Goal: Transaction & Acquisition: Purchase product/service

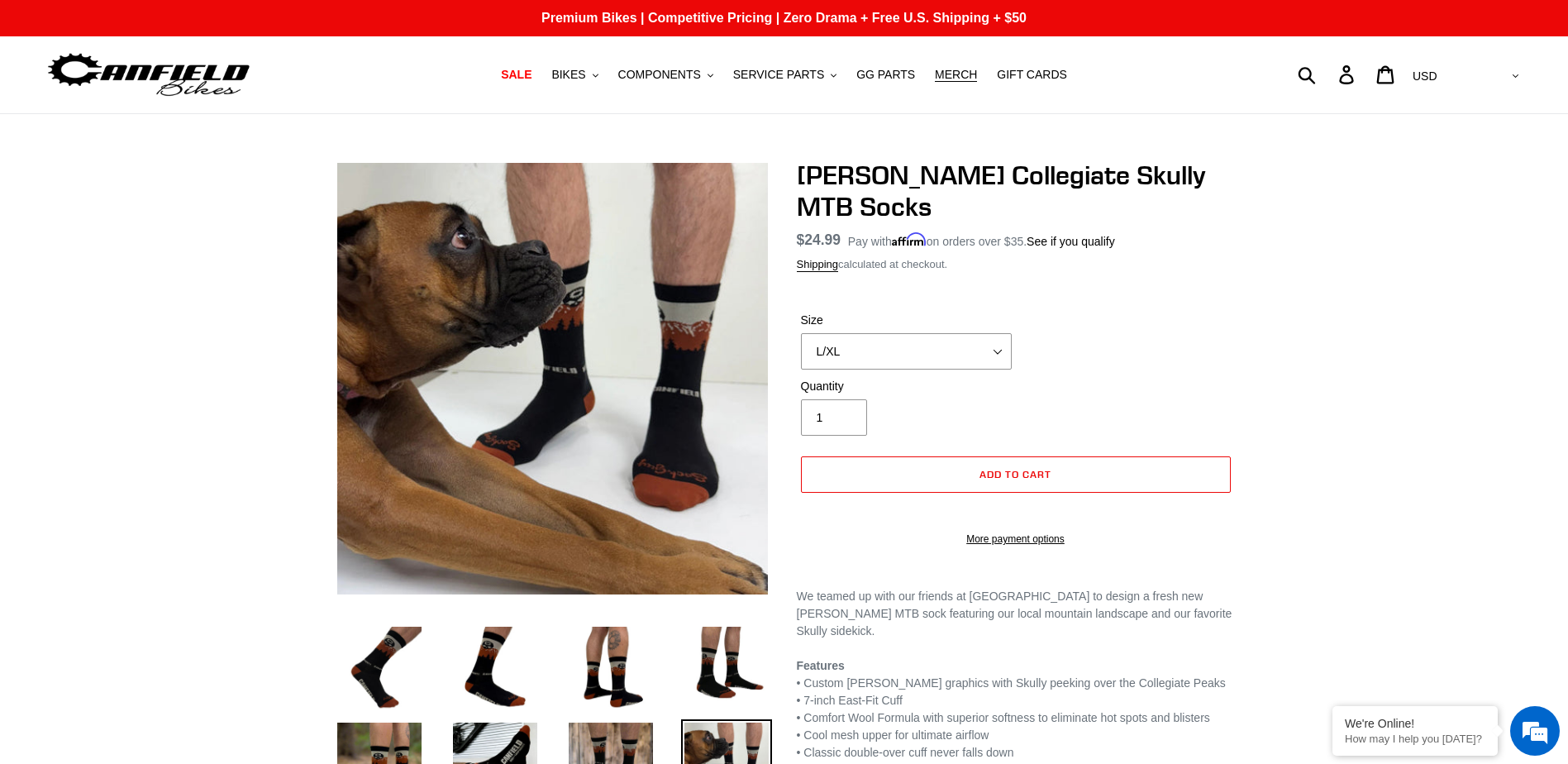
select select "L/XL"
